Goal: Obtain resource: Download file/media

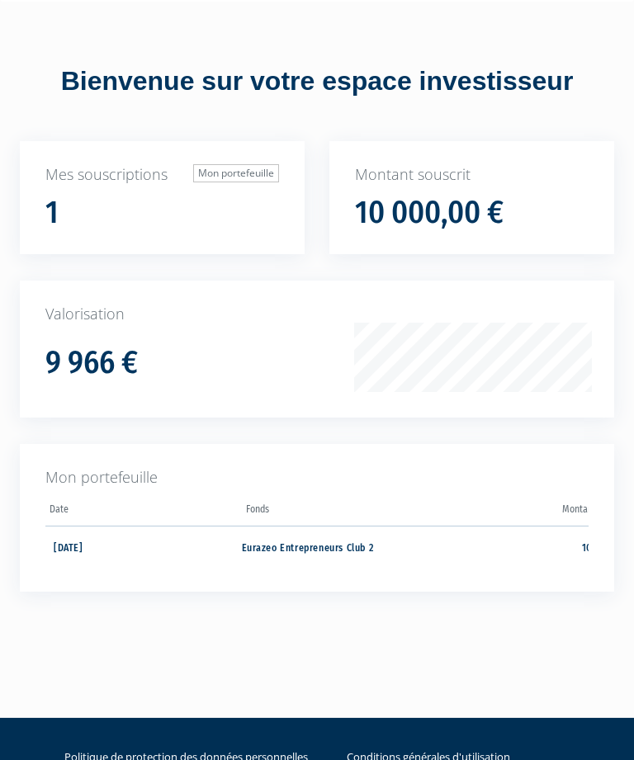
scroll to position [130, 0]
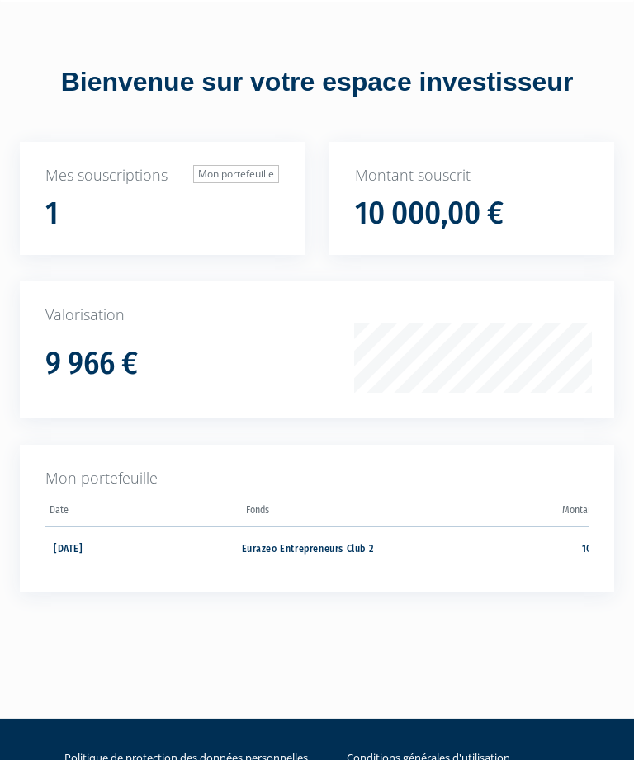
click at [88, 363] on h1 "9 966 €" at bounding box center [91, 364] width 92 height 35
click at [570, 547] on td "9 966,06 €" at bounding box center [491, 547] width 196 height 41
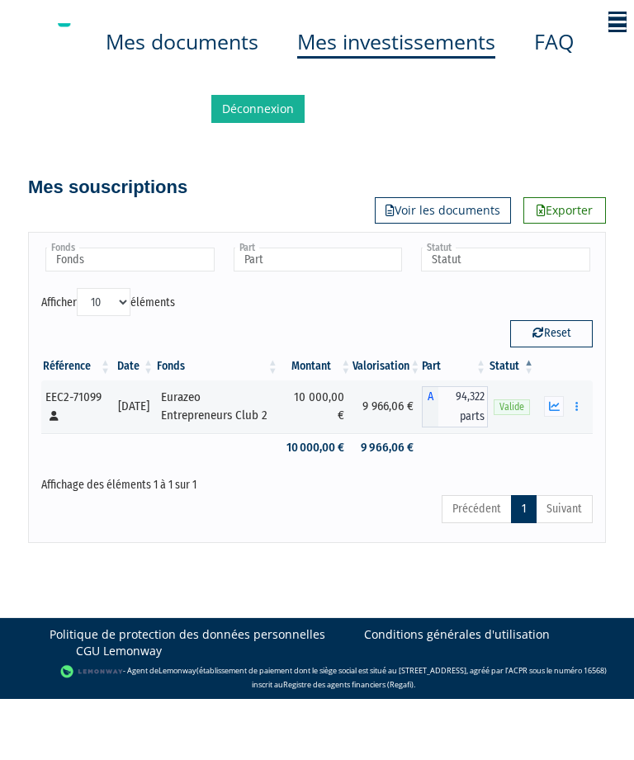
click at [471, 207] on link "Voir les documents" at bounding box center [443, 210] width 136 height 26
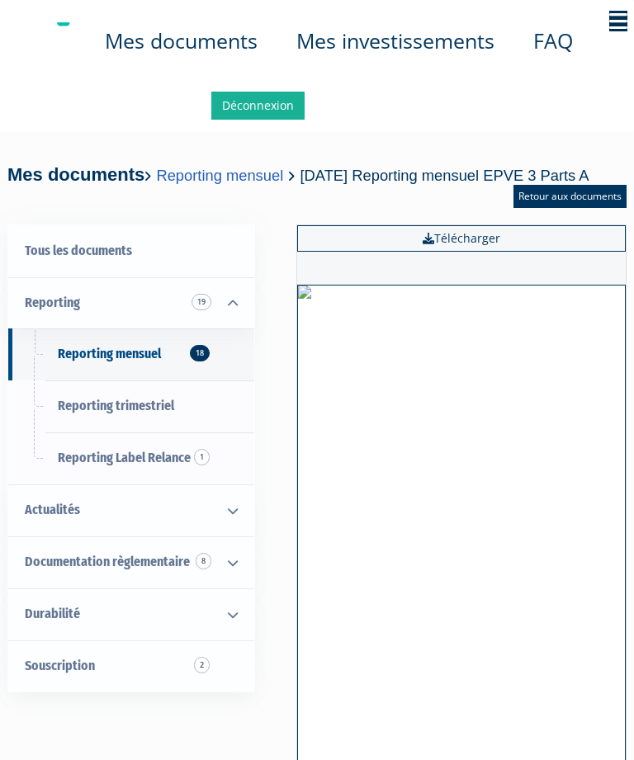
click at [83, 400] on span "Reporting trimestriel" at bounding box center [116, 406] width 116 height 16
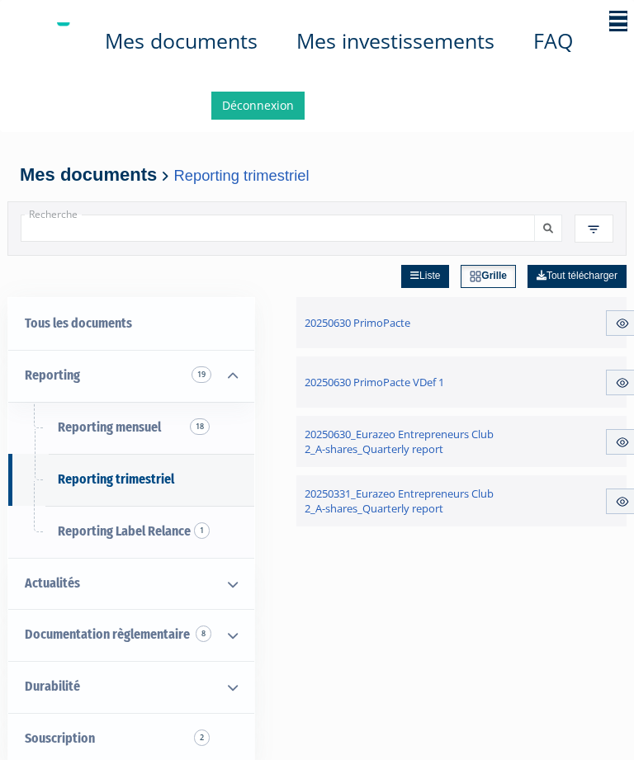
click at [617, 445] on img at bounding box center [622, 442] width 15 height 15
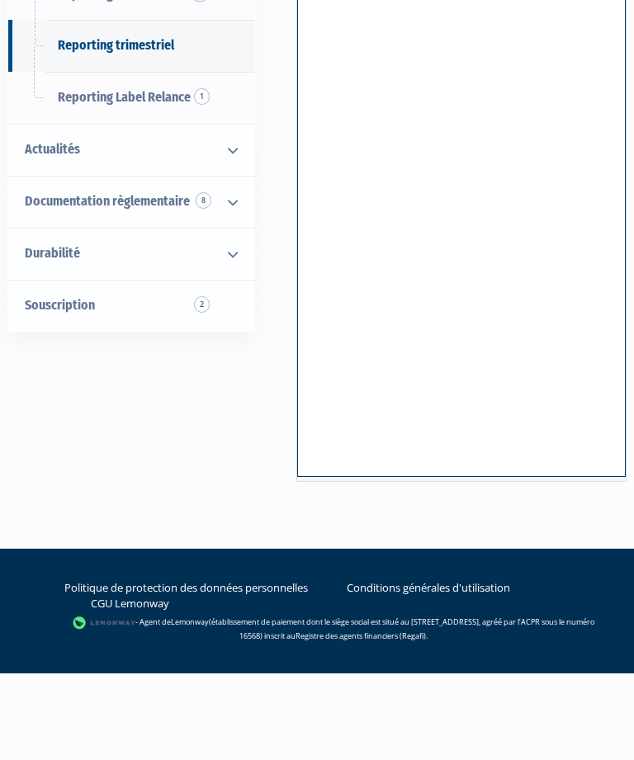
scroll to position [382, 0]
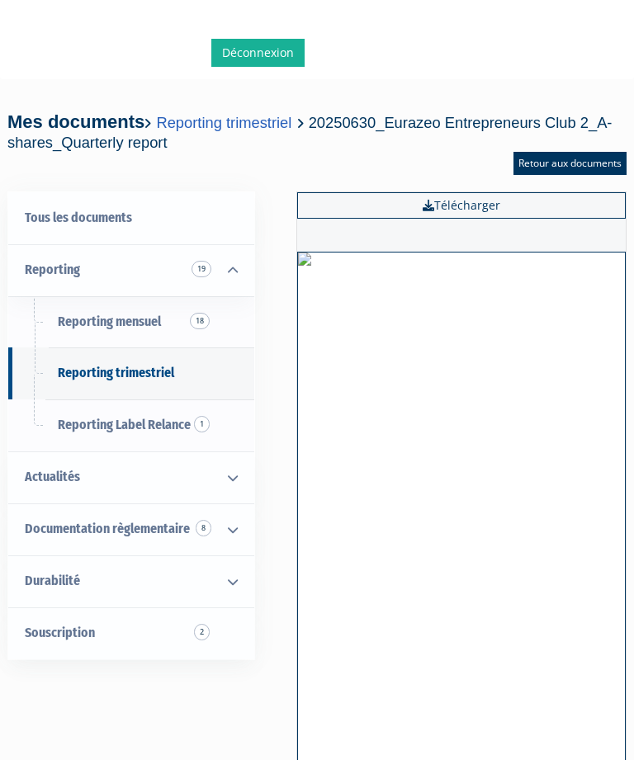
scroll to position [51, 0]
click at [59, 272] on span "Reporting 19" at bounding box center [52, 271] width 55 height 16
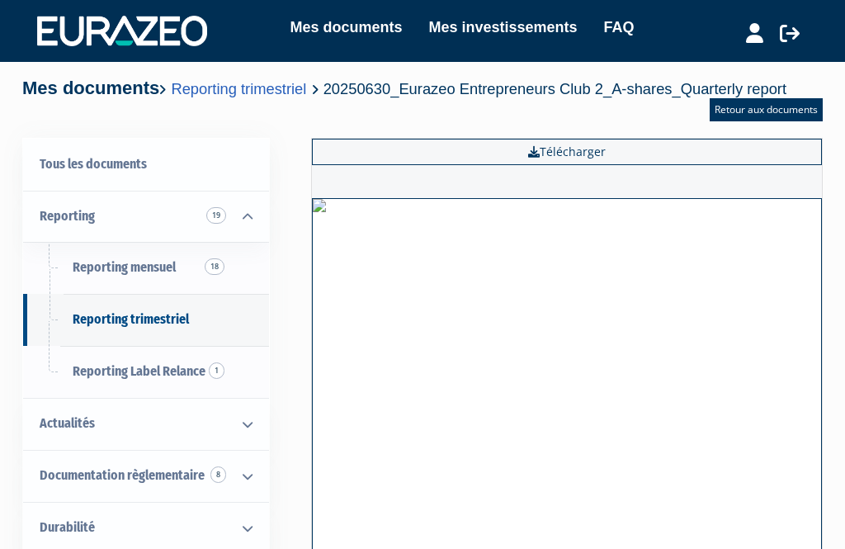
click at [584, 149] on link "Télécharger" at bounding box center [567, 152] width 510 height 26
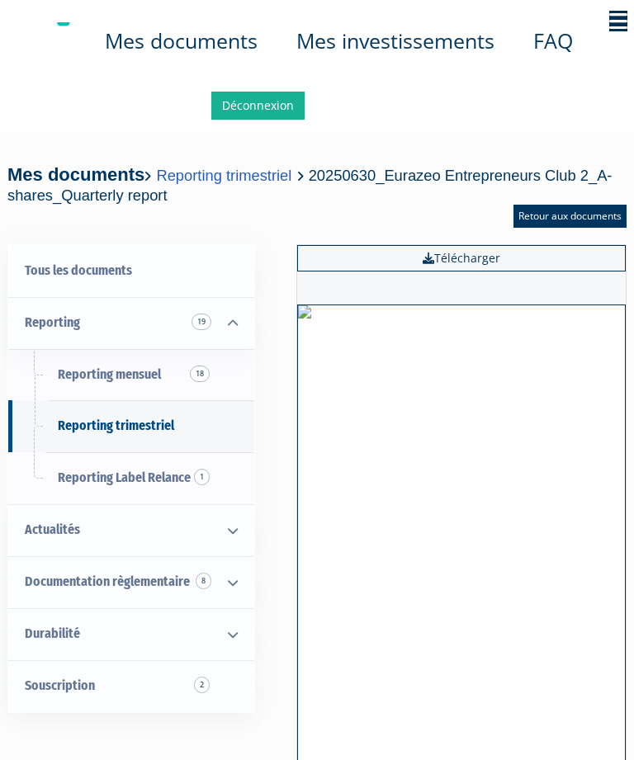
scroll to position [0, 12]
click at [613, 17] on icon "Toggle navigation" at bounding box center [618, 21] width 18 height 21
click at [272, 107] on link "Déconnexion" at bounding box center [257, 106] width 93 height 28
